Goal: Information Seeking & Learning: Learn about a topic

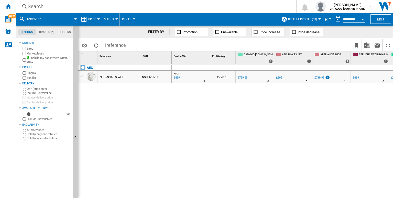
click at [183, 4] on div "Search" at bounding box center [156, 6] width 256 height 7
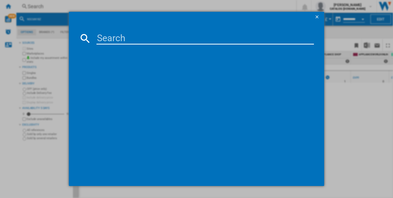
click at [170, 38] on input at bounding box center [206, 38] width 218 height 12
type input "DVE5671HG"
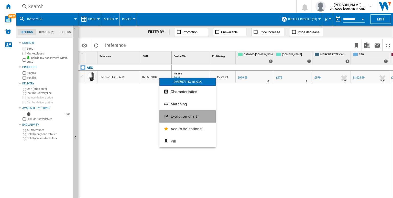
click at [177, 119] on button "Evolution chart" at bounding box center [188, 116] width 56 height 12
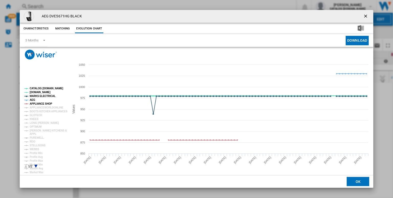
click at [50, 88] on tspan "CATALOG [DOMAIN_NAME]" at bounding box center [47, 88] width 34 height 3
click at [33, 100] on tspan "AEG" at bounding box center [33, 100] width 6 height 3
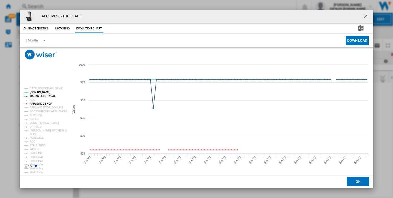
click at [42, 104] on tspan "APPLIANCE SHOP" at bounding box center [41, 103] width 23 height 3
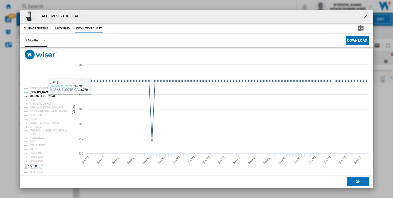
click at [38, 38] on div "3 Months" at bounding box center [31, 40] width 13 height 4
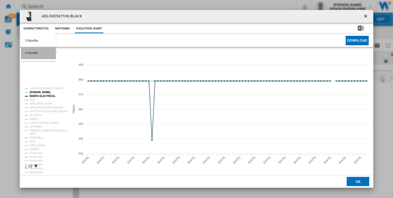
click at [38, 54] on div "6 Months" at bounding box center [31, 53] width 13 height 5
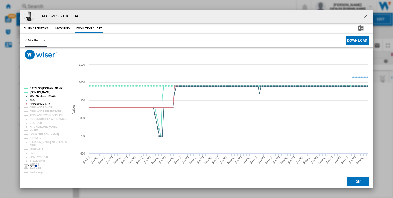
click at [38, 87] on rect "Product popup" at bounding box center [44, 127] width 45 height 85
click at [38, 88] on tspan "CATALOG [DOMAIN_NAME]" at bounding box center [47, 88] width 34 height 3
click at [30, 100] on tspan "AEG" at bounding box center [33, 100] width 6 height 3
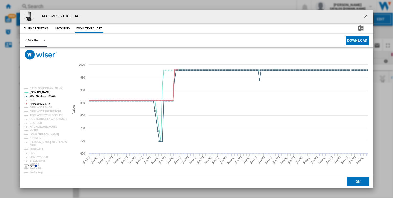
click at [38, 103] on tspan "APPLIANCE CITY" at bounding box center [40, 103] width 21 height 3
